Goal: Use online tool/utility: Use online tool/utility

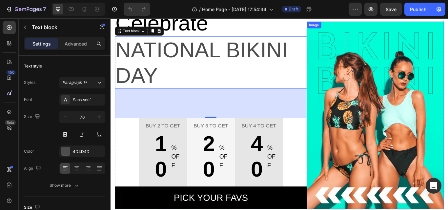
scroll to position [92, 0]
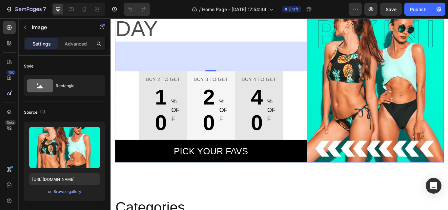
click at [414, 121] on img at bounding box center [419, 77] width 160 height 218
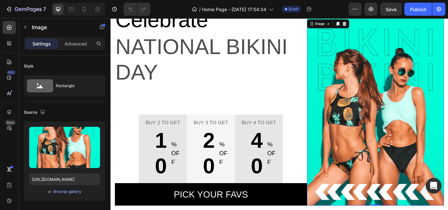
scroll to position [0, 0]
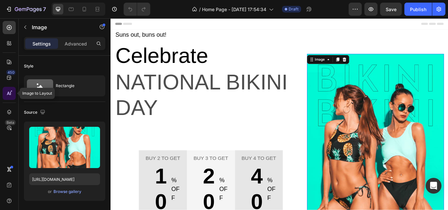
click at [6, 93] on icon at bounding box center [9, 93] width 7 height 7
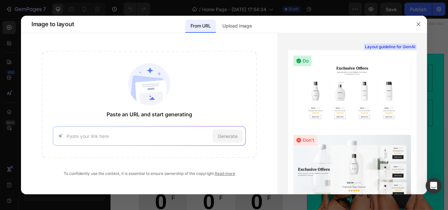
click at [160, 144] on div "Generate" at bounding box center [149, 136] width 193 height 20
click at [139, 135] on input at bounding box center [139, 136] width 144 height 7
paste input "[URL][DOMAIN_NAME]"
type input "[URL][DOMAIN_NAME]"
click at [231, 141] on div "Generate" at bounding box center [227, 135] width 30 height 13
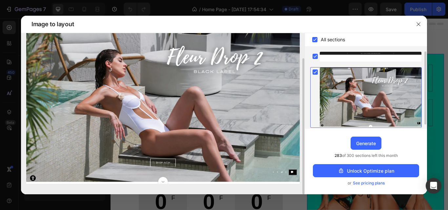
click at [164, 180] on img at bounding box center [162, 103] width 273 height 162
click at [318, 58] on icon at bounding box center [315, 56] width 7 height 7
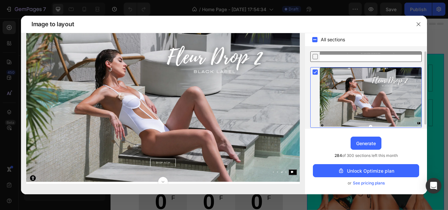
click at [311, 57] on div at bounding box center [314, 56] width 9 height 9
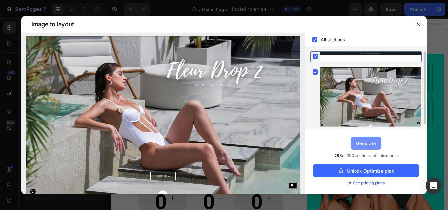
click at [350, 146] on button "Generate" at bounding box center [365, 143] width 31 height 13
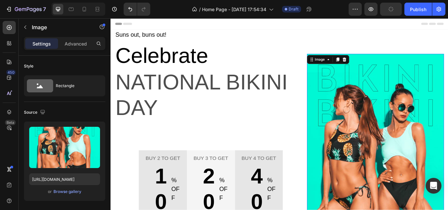
click at [390, 167] on img at bounding box center [419, 169] width 160 height 218
drag, startPoint x: 461, startPoint y: 164, endPoint x: 390, endPoint y: 167, distance: 70.8
click at [390, 167] on img at bounding box center [419, 169] width 160 height 218
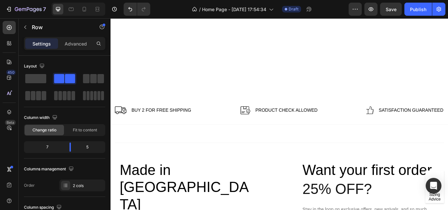
scroll to position [1619, 0]
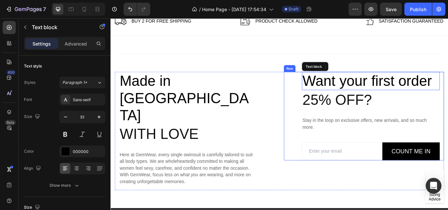
drag, startPoint x: 427, startPoint y: 99, endPoint x: 329, endPoint y: 131, distance: 103.1
click at [329, 131] on div "Want your first order Text block 25% off? Heading Stay in the loop on exclusive…" at bounding box center [405, 133] width 187 height 104
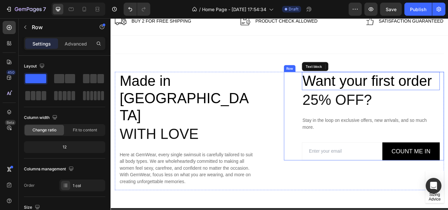
click at [329, 131] on div "Want your first order Text block 25% off? Heading Stay in the loop on exclusive…" at bounding box center [405, 133] width 187 height 104
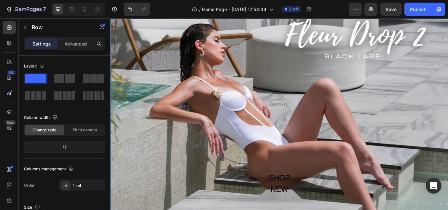
scroll to position [1863, 0]
click at [278, 130] on div "Overlay" at bounding box center [306, 116] width 393 height 277
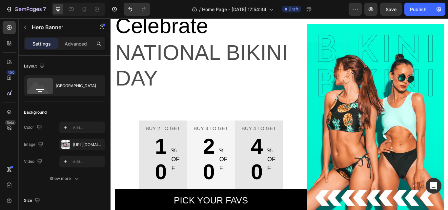
scroll to position [0, 0]
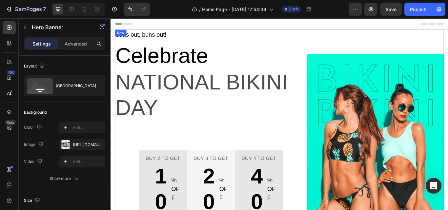
click at [391, 43] on div "Image" at bounding box center [419, 155] width 160 height 247
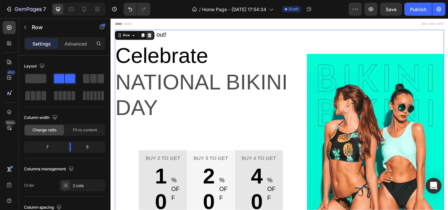
click at [155, 39] on icon at bounding box center [155, 38] width 5 height 5
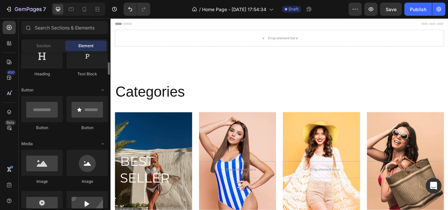
scroll to position [120, 0]
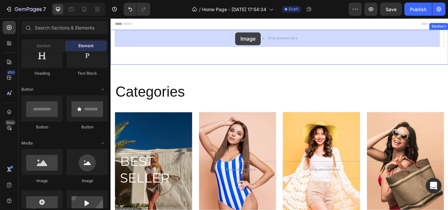
drag, startPoint x: 149, startPoint y: 185, endPoint x: 266, endPoint y: 24, distance: 199.4
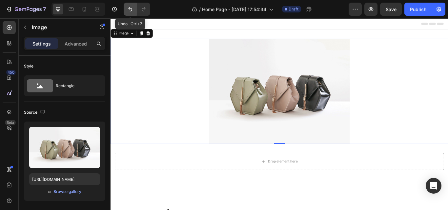
click at [129, 11] on icon "Undo/Redo" at bounding box center [130, 9] width 7 height 7
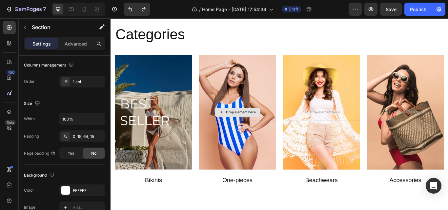
scroll to position [0, 0]
